Goal: Task Accomplishment & Management: Manage account settings

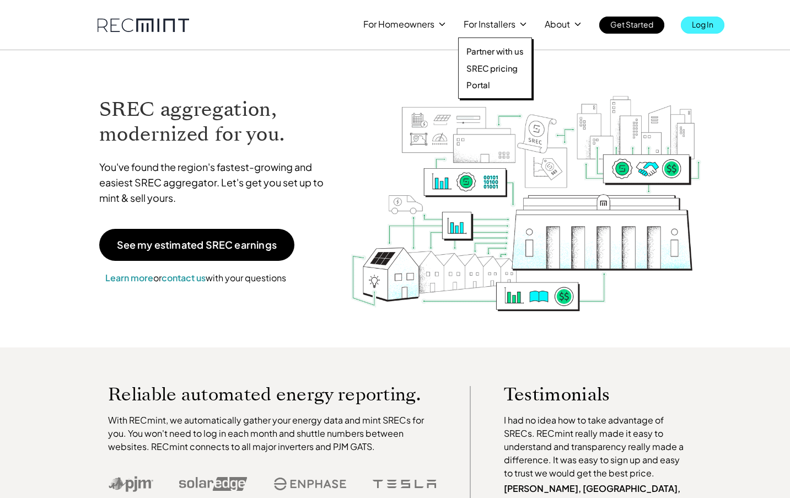
click at [706, 27] on p "Log In" at bounding box center [702, 24] width 21 height 15
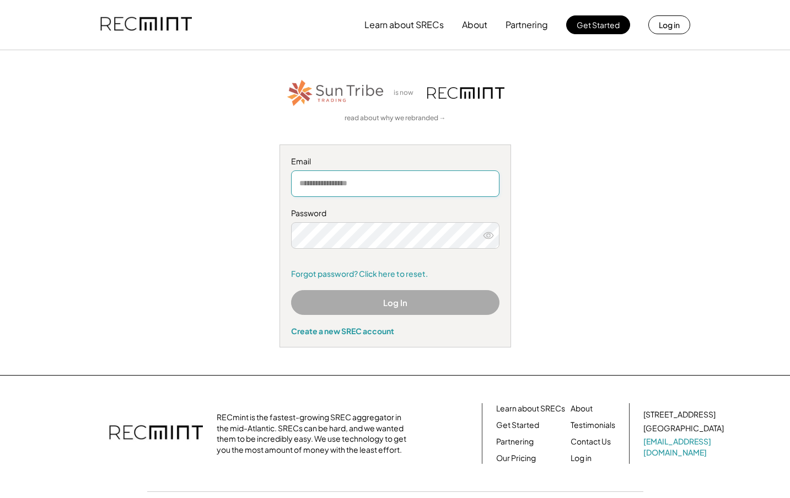
click at [375, 188] on input "email" at bounding box center [395, 183] width 208 height 26
type input "**********"
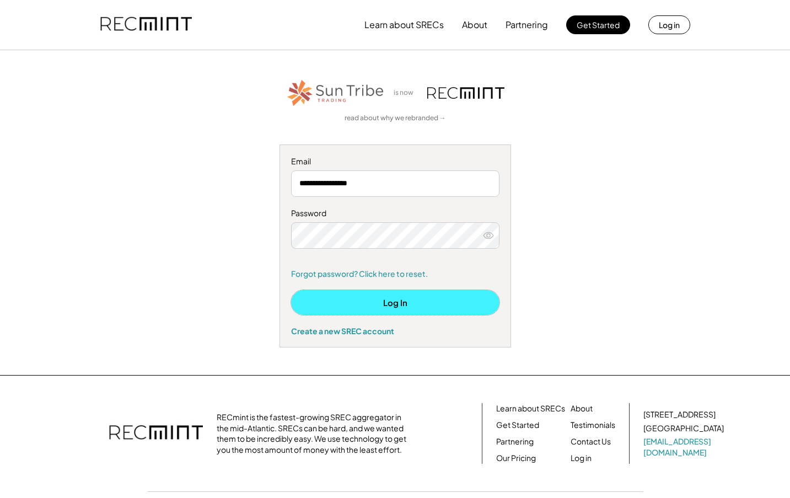
click at [422, 303] on button "Log In" at bounding box center [395, 302] width 208 height 25
